Goal: Information Seeking & Learning: Learn about a topic

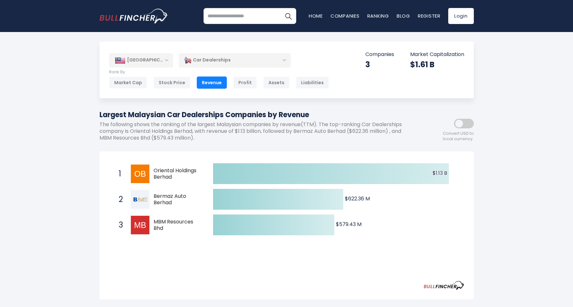
click at [469, 121] on span at bounding box center [464, 124] width 20 height 10
click at [462, 124] on span at bounding box center [464, 124] width 20 height 10
click at [126, 81] on div "Market Cap" at bounding box center [128, 83] width 38 height 12
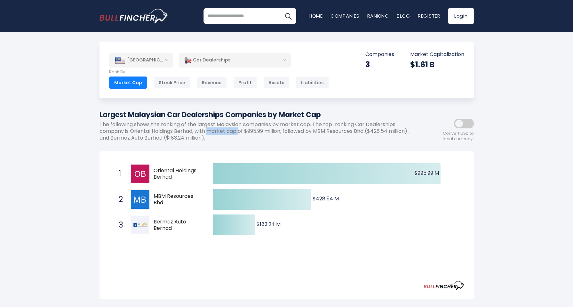
drag, startPoint x: 210, startPoint y: 130, endPoint x: 240, endPoint y: 129, distance: 29.5
click at [240, 129] on p "The following shows the ranking of the largest Malaysian companies by market ca…" at bounding box center [258, 131] width 317 height 20
click at [211, 124] on p "The following shows the ranking of the largest Malaysian companies by market ca…" at bounding box center [258, 131] width 317 height 20
click at [209, 82] on div "Revenue" at bounding box center [212, 83] width 30 height 12
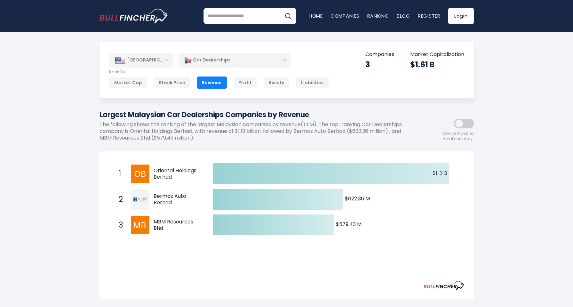
click at [168, 150] on div "[GEOGRAPHIC_DATA] Entire World 30,373 [GEOGRAPHIC_DATA] [GEOGRAPHIC_DATA]" at bounding box center [287, 241] width 384 height 399
click at [149, 61] on div "[GEOGRAPHIC_DATA]" at bounding box center [141, 60] width 64 height 14
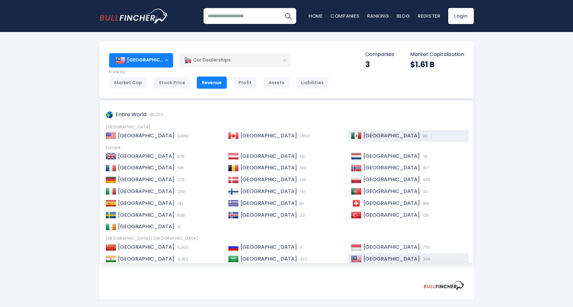
click at [364, 133] on span "[GEOGRAPHIC_DATA]" at bounding box center [392, 135] width 56 height 7
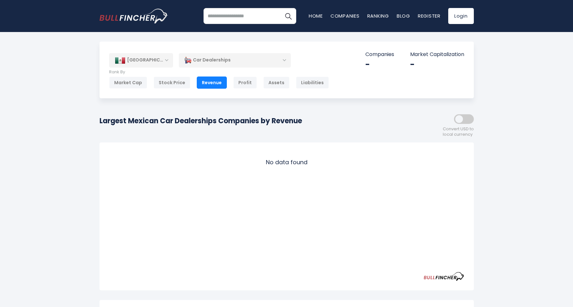
click at [148, 61] on div "[GEOGRAPHIC_DATA]" at bounding box center [141, 60] width 64 height 14
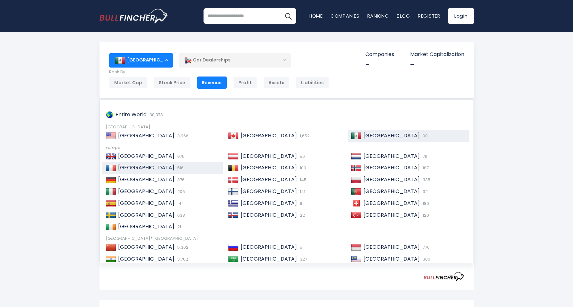
click at [125, 167] on span "[GEOGRAPHIC_DATA]" at bounding box center [146, 167] width 56 height 7
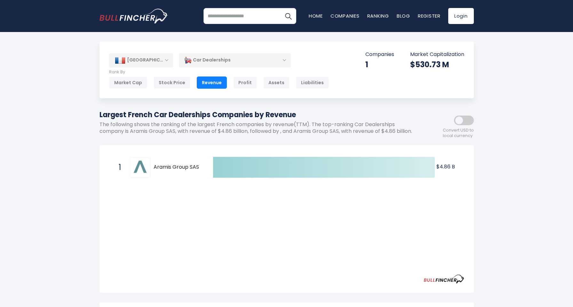
click at [161, 60] on div "[GEOGRAPHIC_DATA]" at bounding box center [141, 60] width 64 height 14
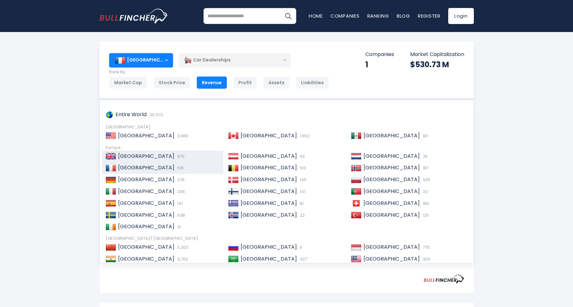
click at [136, 155] on span "[GEOGRAPHIC_DATA]" at bounding box center [146, 155] width 56 height 7
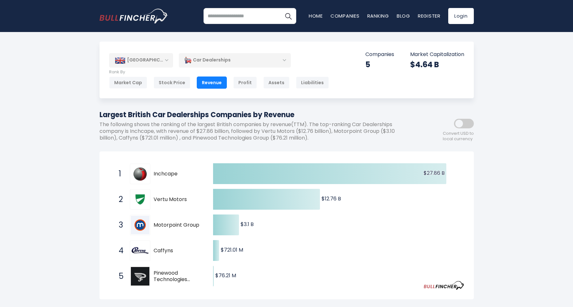
click at [140, 61] on div "[GEOGRAPHIC_DATA]" at bounding box center [141, 60] width 64 height 14
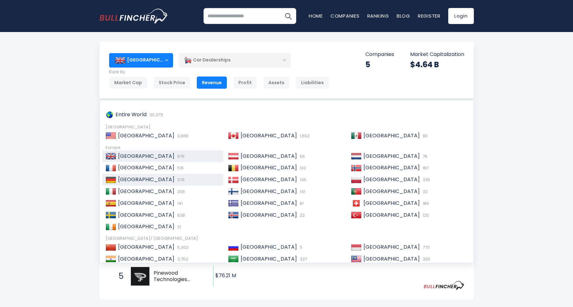
click at [127, 179] on span "[GEOGRAPHIC_DATA]" at bounding box center [146, 179] width 56 height 7
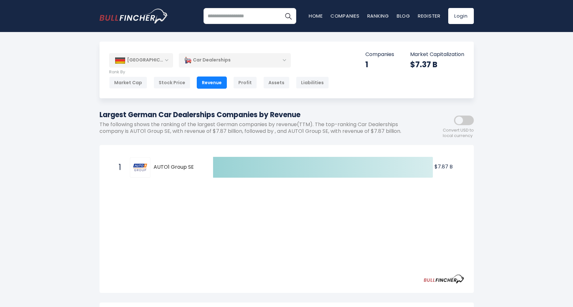
click at [285, 58] on div "Car Dealerships" at bounding box center [235, 60] width 112 height 15
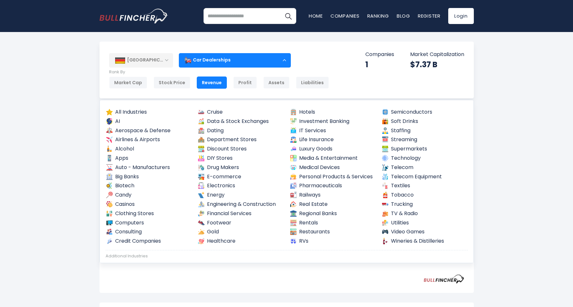
click at [144, 62] on div "[GEOGRAPHIC_DATA]" at bounding box center [141, 60] width 64 height 14
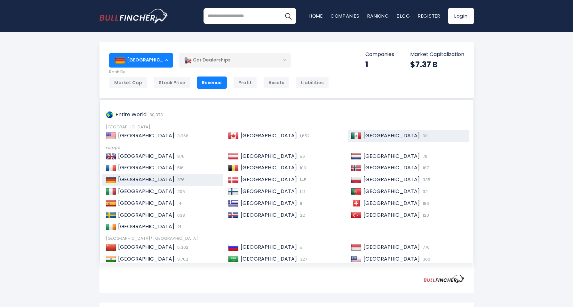
click at [366, 136] on span "[GEOGRAPHIC_DATA]" at bounding box center [392, 135] width 56 height 7
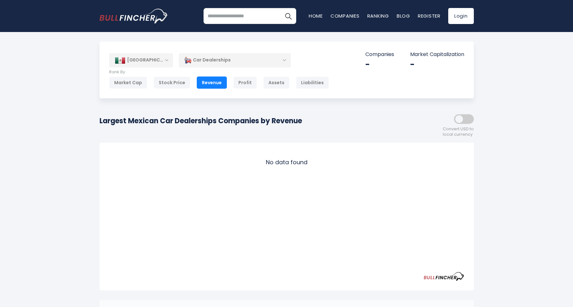
click at [161, 61] on div "[GEOGRAPHIC_DATA]" at bounding box center [141, 60] width 64 height 14
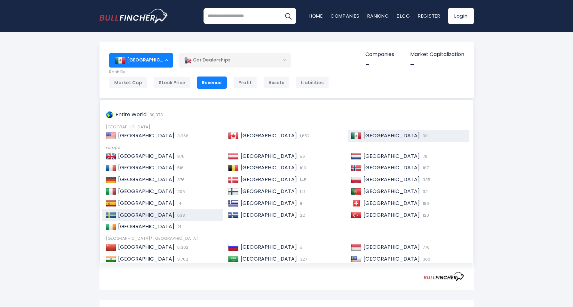
click at [126, 213] on span "[GEOGRAPHIC_DATA]" at bounding box center [146, 214] width 56 height 7
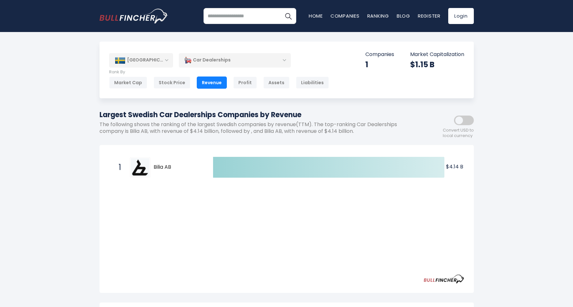
click at [165, 60] on div "[GEOGRAPHIC_DATA]" at bounding box center [141, 60] width 64 height 14
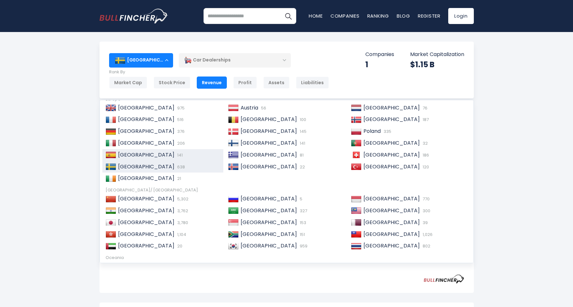
scroll to position [64, 0]
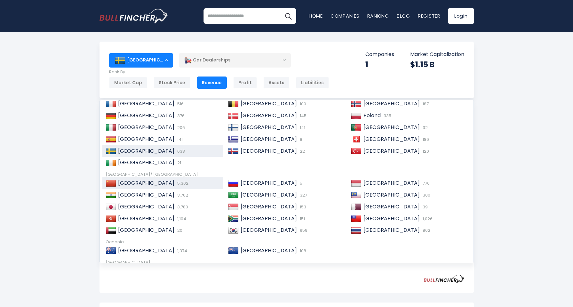
click at [123, 182] on span "[GEOGRAPHIC_DATA]" at bounding box center [146, 182] width 56 height 7
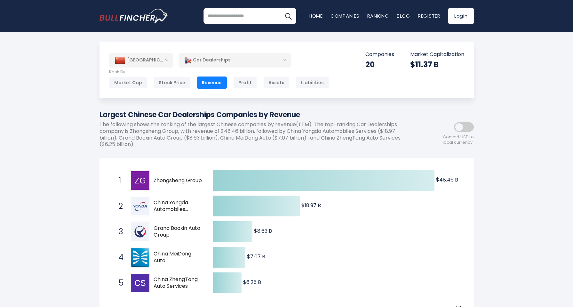
click at [158, 62] on div "[GEOGRAPHIC_DATA]" at bounding box center [141, 60] width 64 height 14
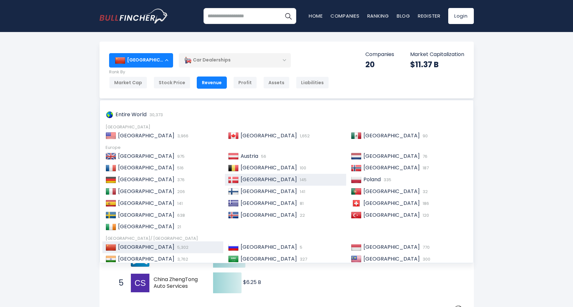
click at [239, 179] on div "[GEOGRAPHIC_DATA] 145" at bounding box center [291, 179] width 104 height 7
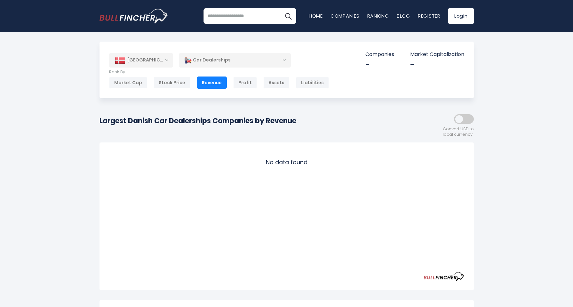
click at [145, 58] on div "[GEOGRAPHIC_DATA]" at bounding box center [141, 60] width 64 height 14
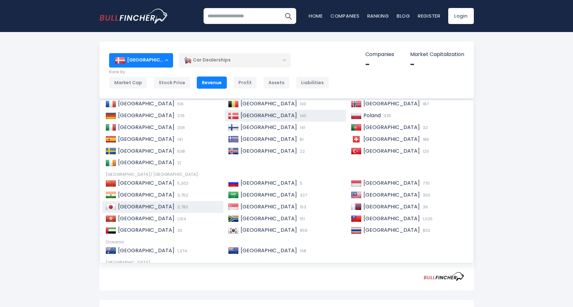
scroll to position [96, 0]
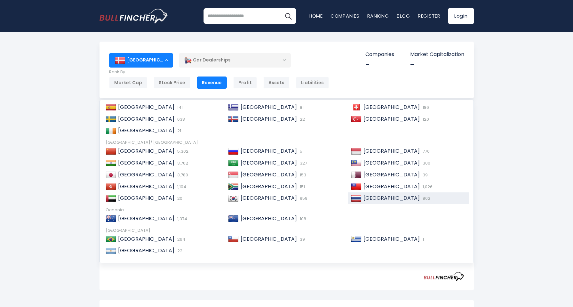
click at [351, 199] on img at bounding box center [356, 198] width 11 height 6
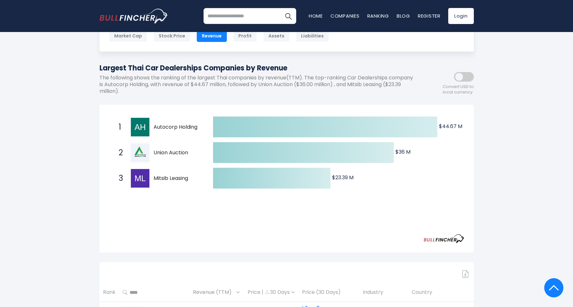
scroll to position [32, 0]
